Goal: Check status

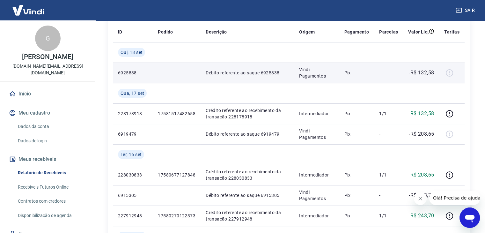
scroll to position [96, 0]
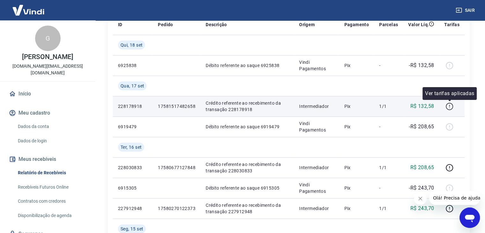
click at [453, 105] on icon "button" at bounding box center [450, 106] width 8 height 8
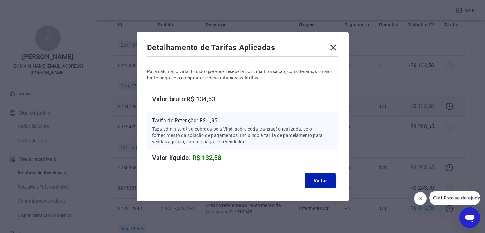
click at [335, 50] on icon at bounding box center [333, 47] width 10 height 10
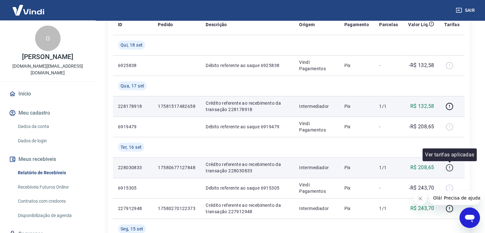
click at [450, 167] on icon "button" at bounding box center [449, 167] width 1 height 2
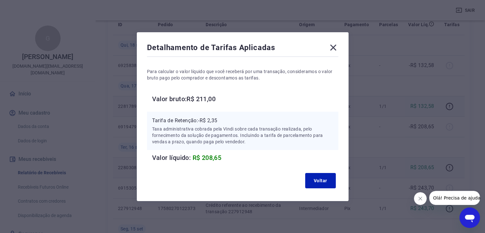
click at [337, 44] on icon at bounding box center [333, 47] width 10 height 10
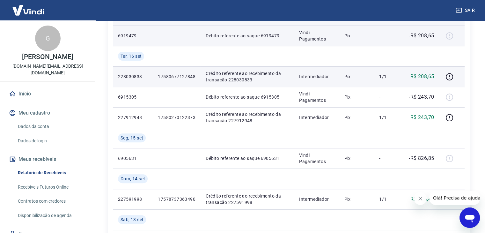
scroll to position [191, 0]
